Goal: Task Accomplishment & Management: Complete application form

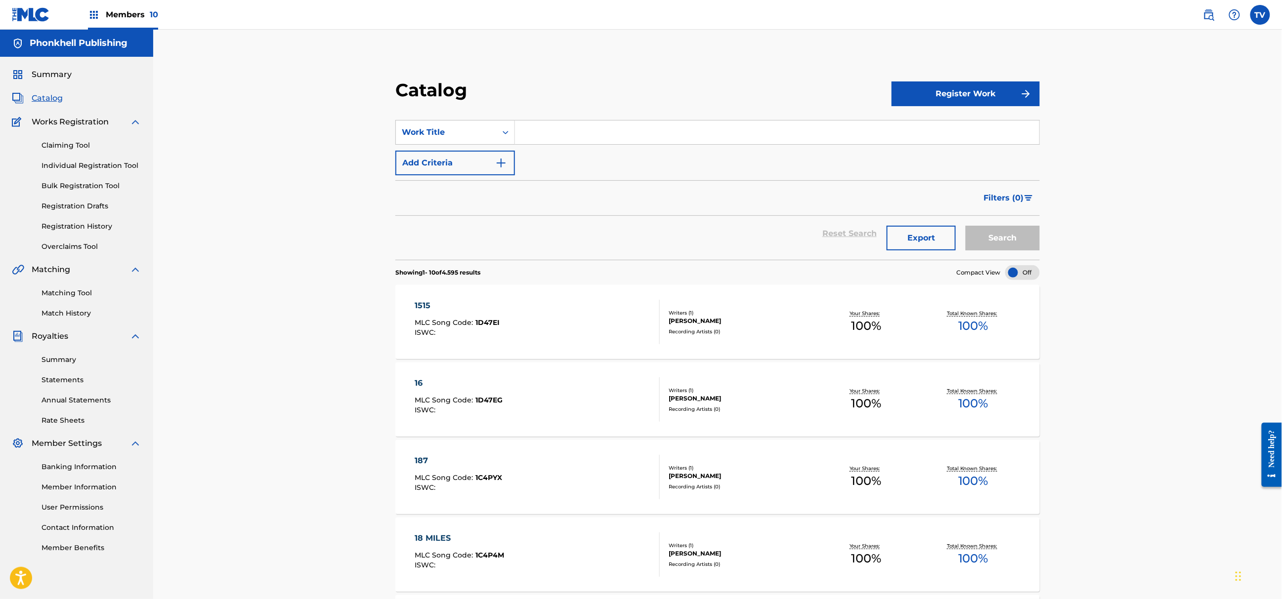
click at [68, 185] on link "Bulk Registration Tool" at bounding box center [92, 186] width 100 height 10
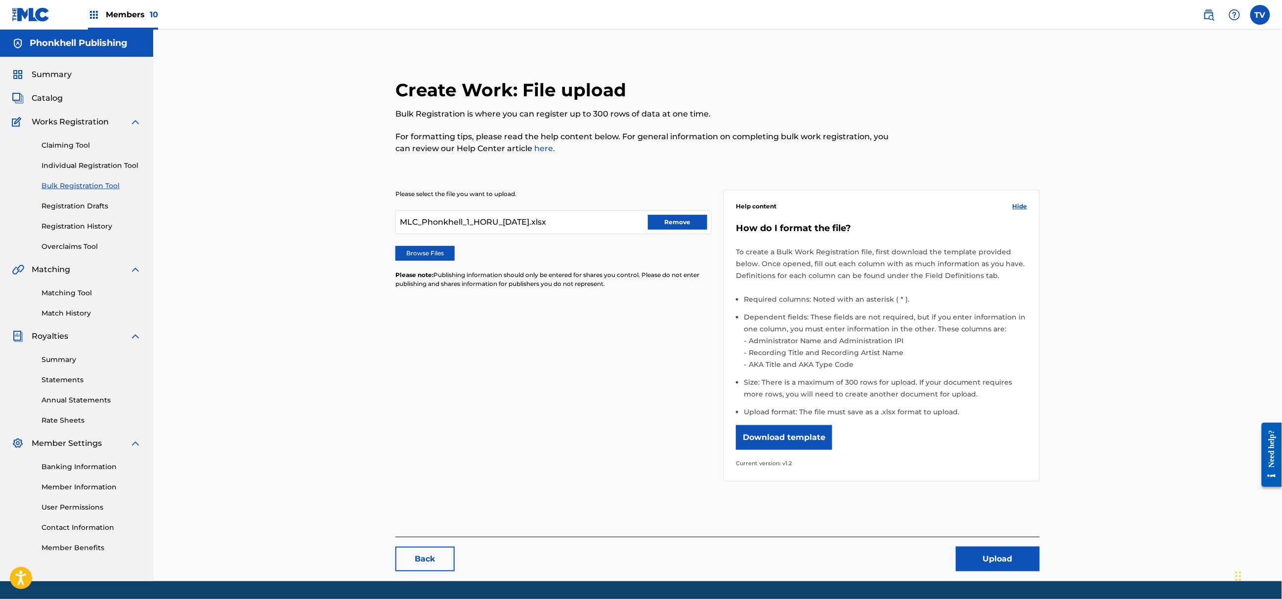
click at [665, 217] on button "Remove" at bounding box center [677, 222] width 59 height 15
click at [446, 261] on div "Please select the file you want to upload. Browse Files Please note: Publishing…" at bounding box center [553, 245] width 316 height 111
click at [441, 257] on label "Browse Files" at bounding box center [424, 253] width 59 height 15
click at [0, 0] on input "Browse Files" at bounding box center [0, 0] width 0 height 0
click at [1003, 557] on button "Upload" at bounding box center [998, 559] width 84 height 25
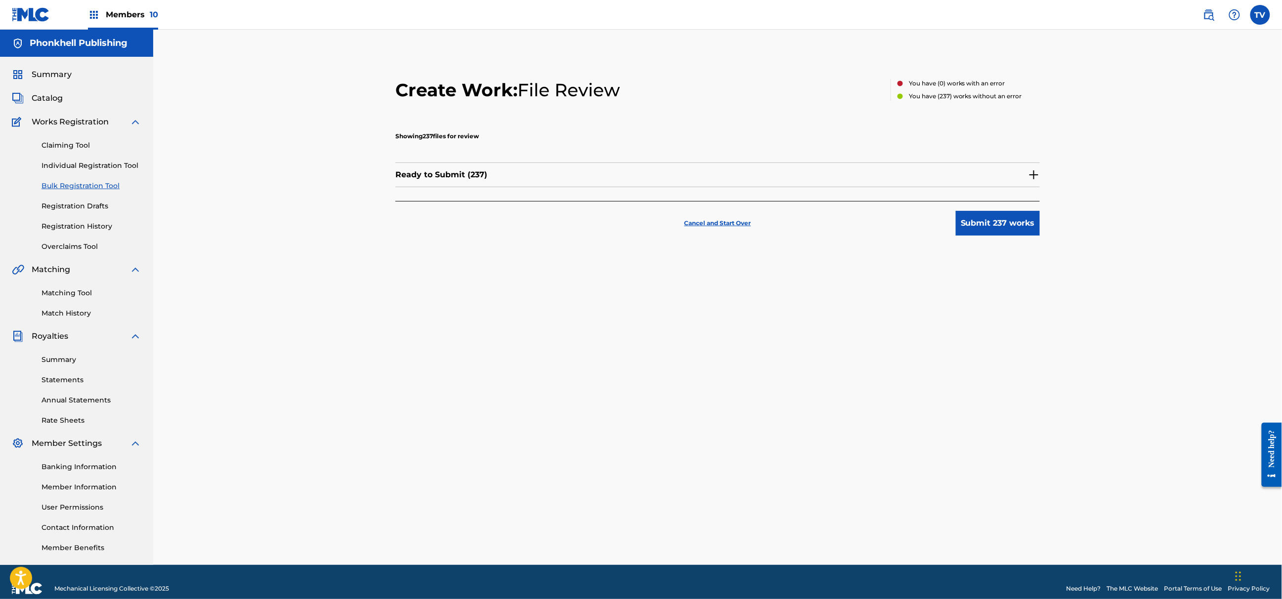
click at [1034, 174] on img at bounding box center [1034, 175] width 12 height 12
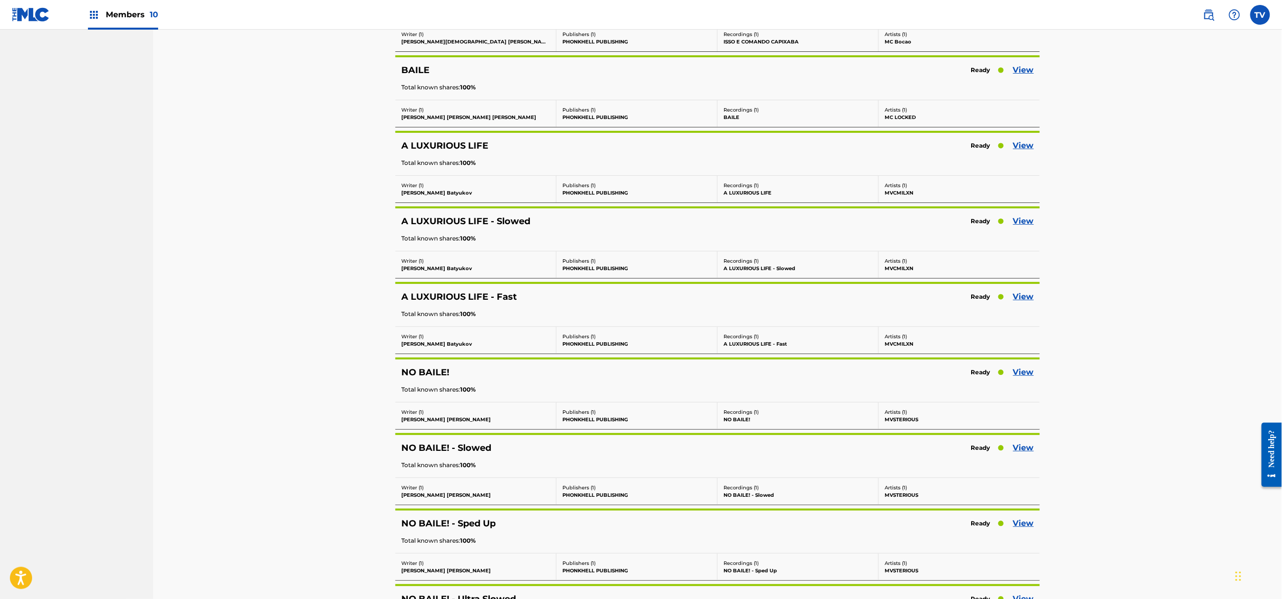
scroll to position [7642, 0]
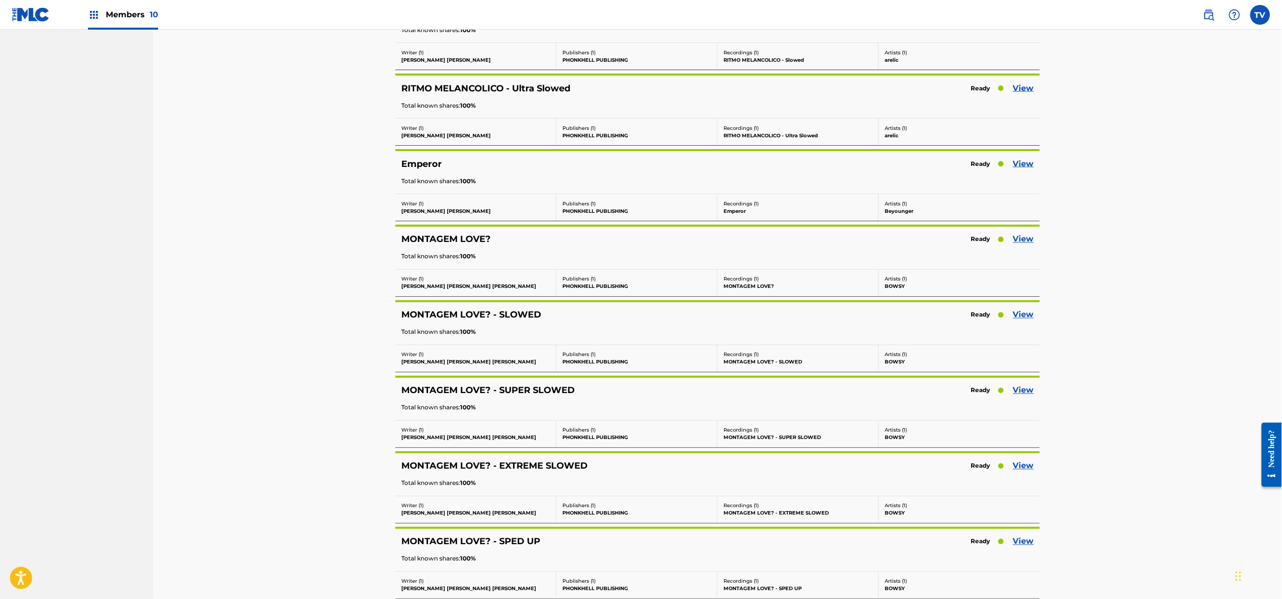
scroll to position [724, 0]
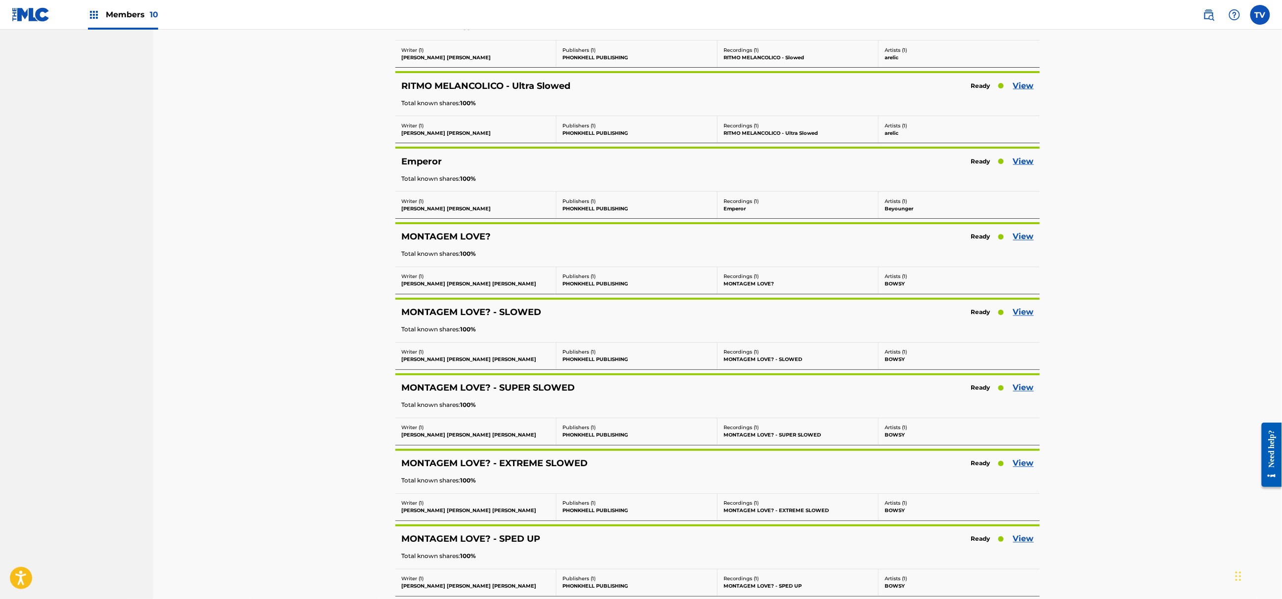
click at [1024, 238] on link "View" at bounding box center [1023, 237] width 21 height 12
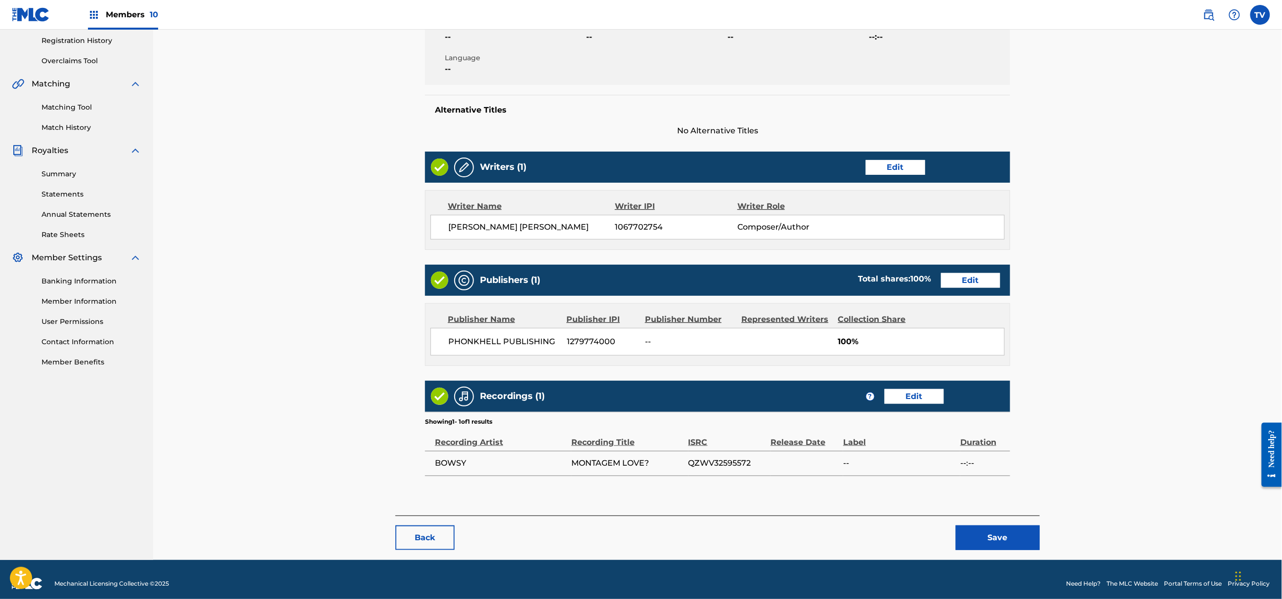
scroll to position [195, 0]
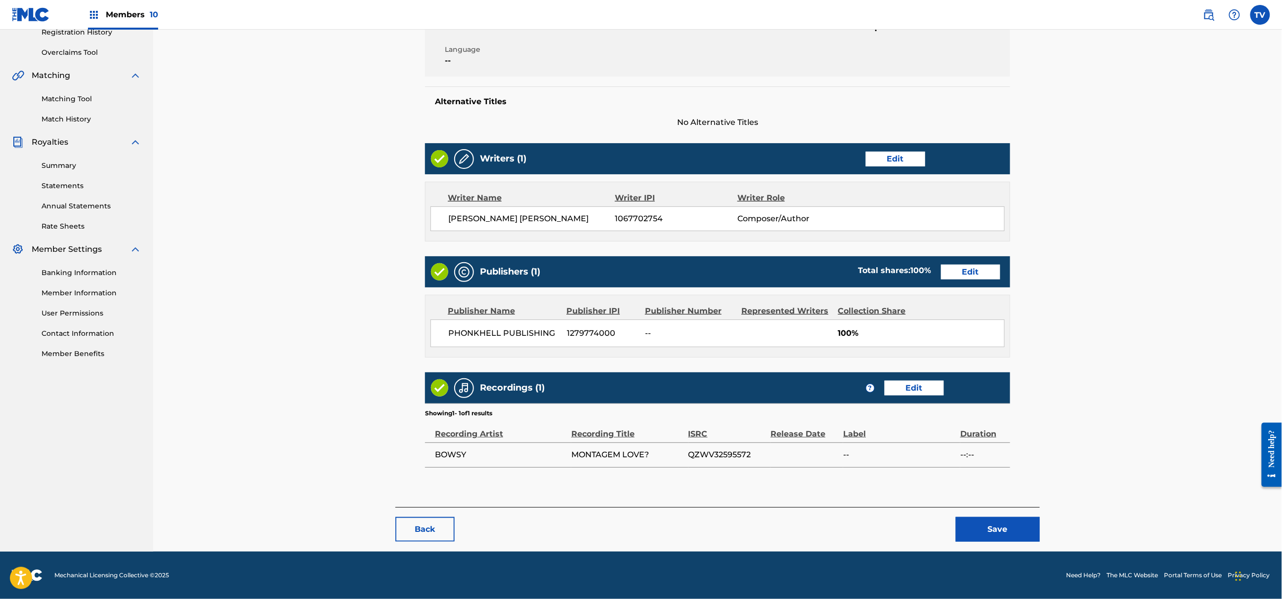
click at [983, 520] on button "Save" at bounding box center [998, 529] width 84 height 25
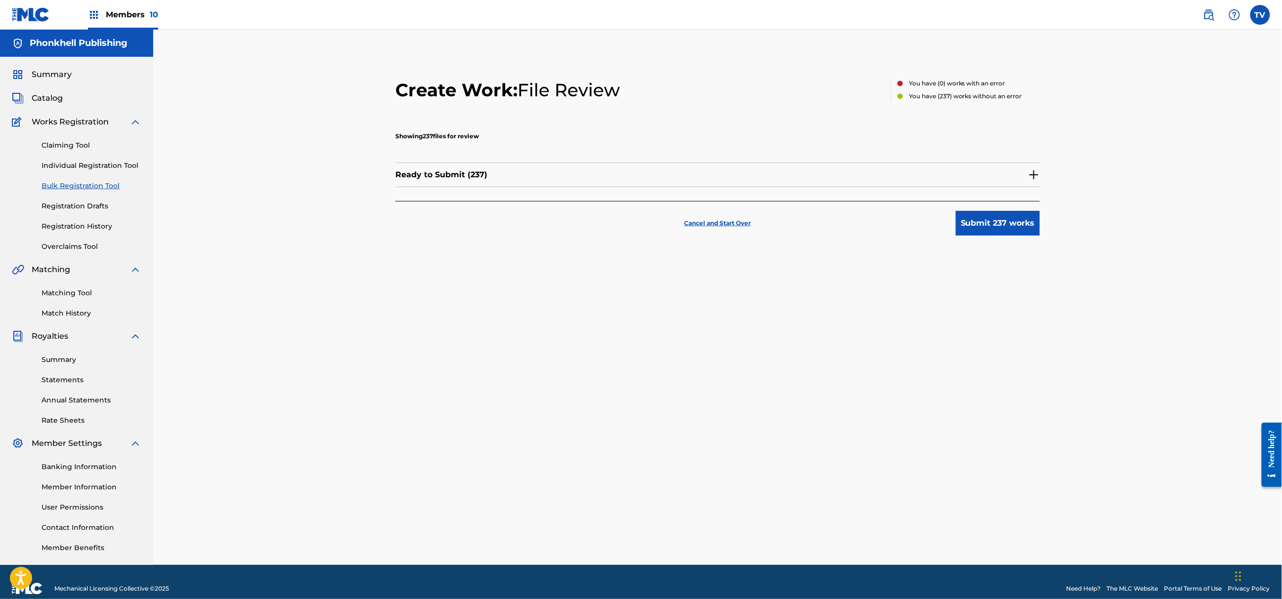
click at [1010, 223] on button "Submit 237 works" at bounding box center [998, 223] width 84 height 25
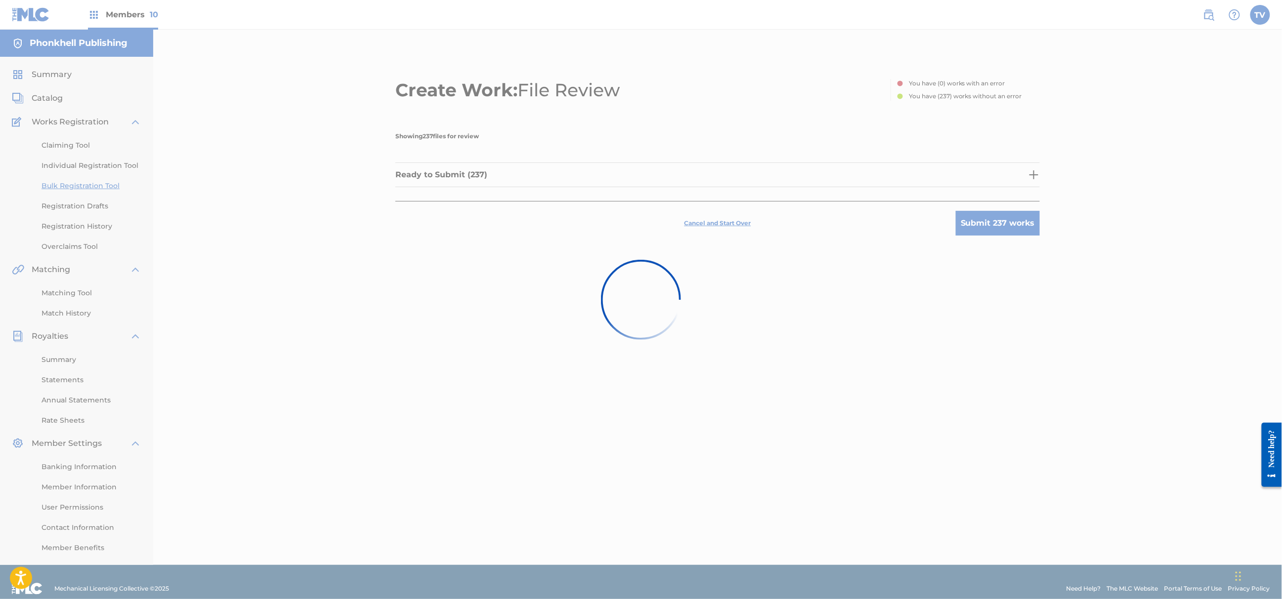
click at [0, 599] on nordpass-portal at bounding box center [0, 599] width 0 height 0
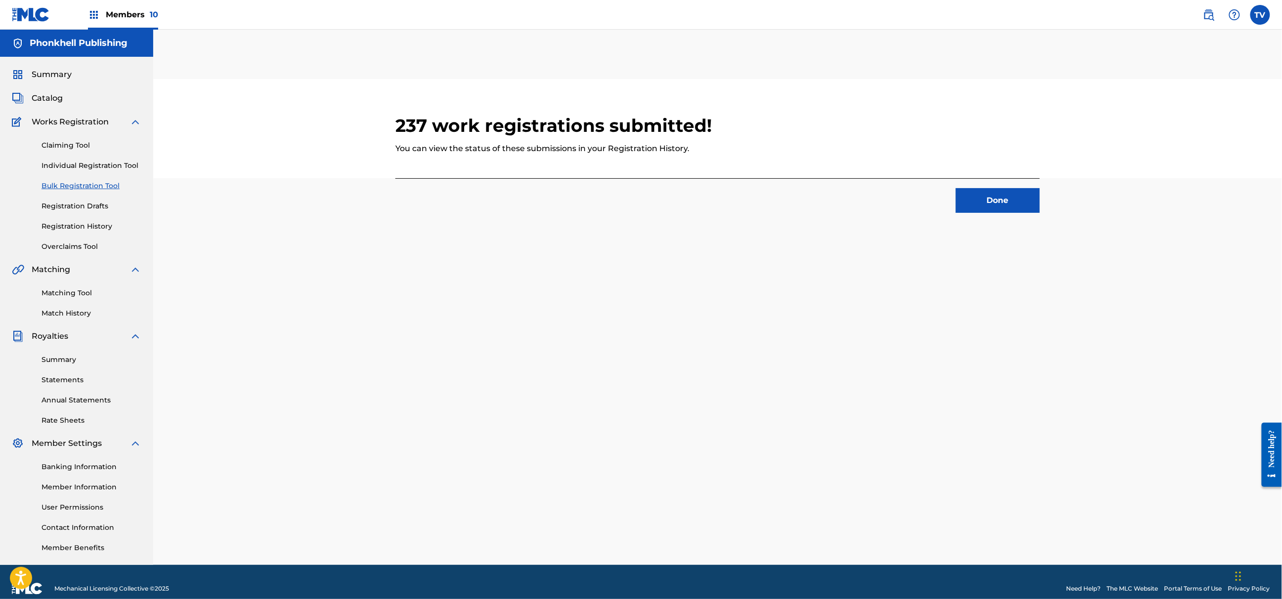
click at [989, 202] on button "Done" at bounding box center [998, 200] width 84 height 25
